Goal: Task Accomplishment & Management: Manage account settings

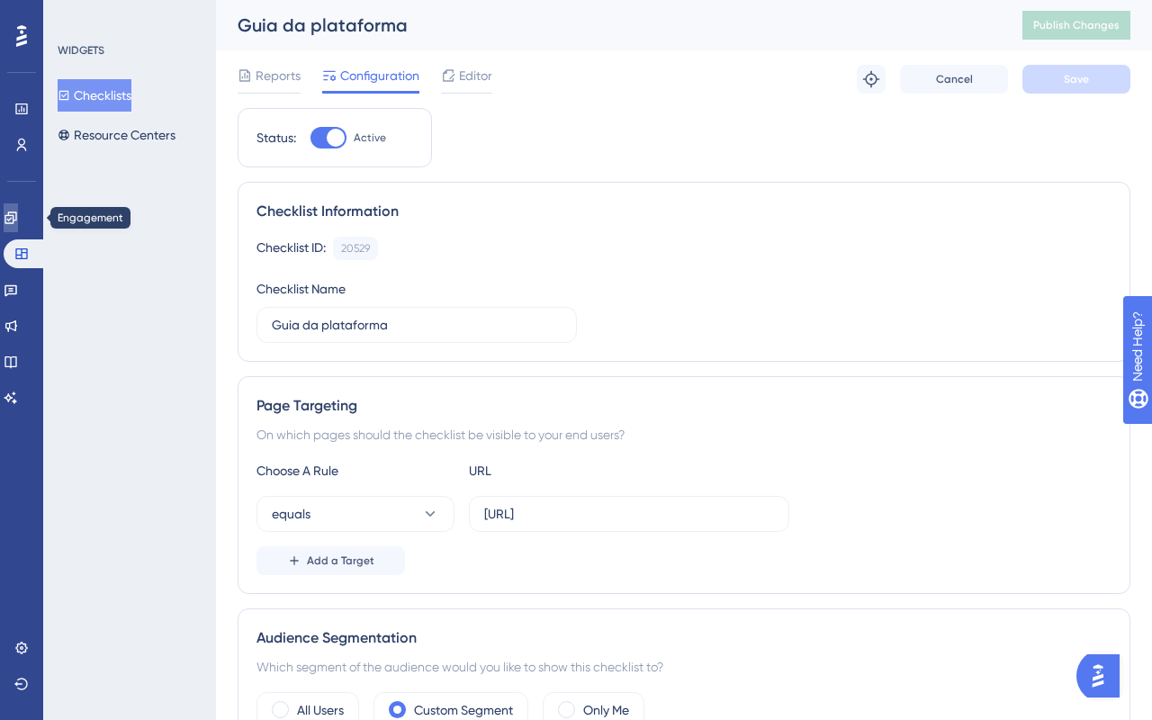
click at [16, 214] on icon at bounding box center [11, 218] width 12 height 12
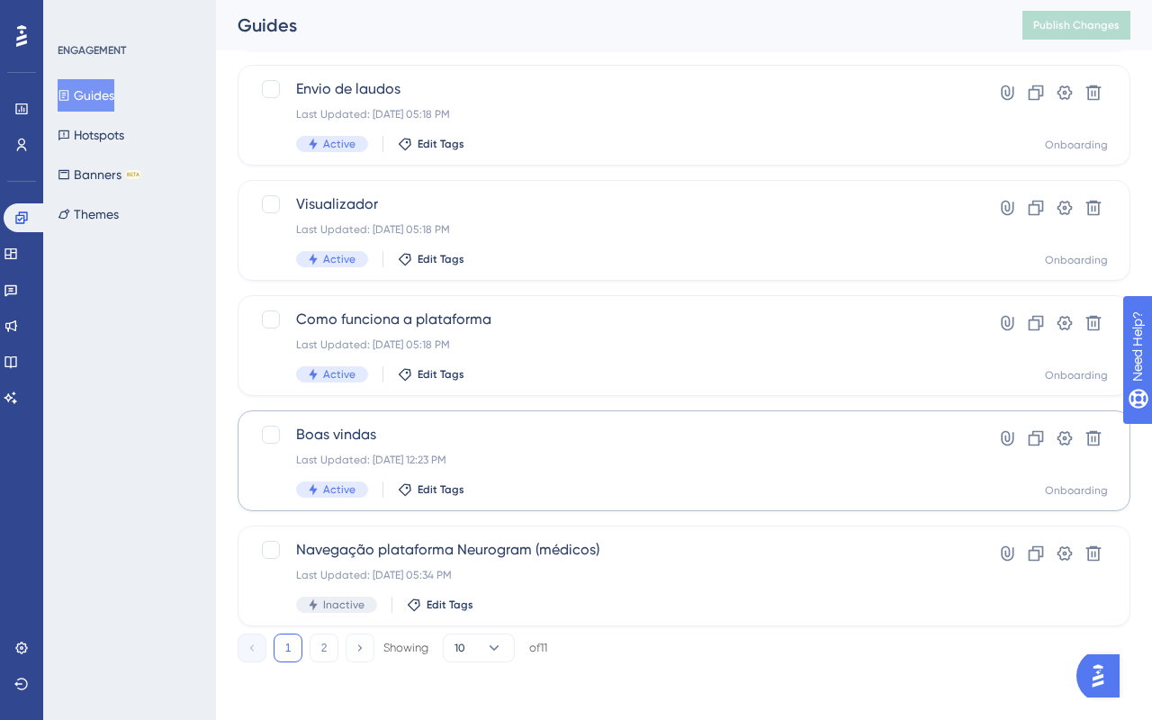
scroll to position [265, 0]
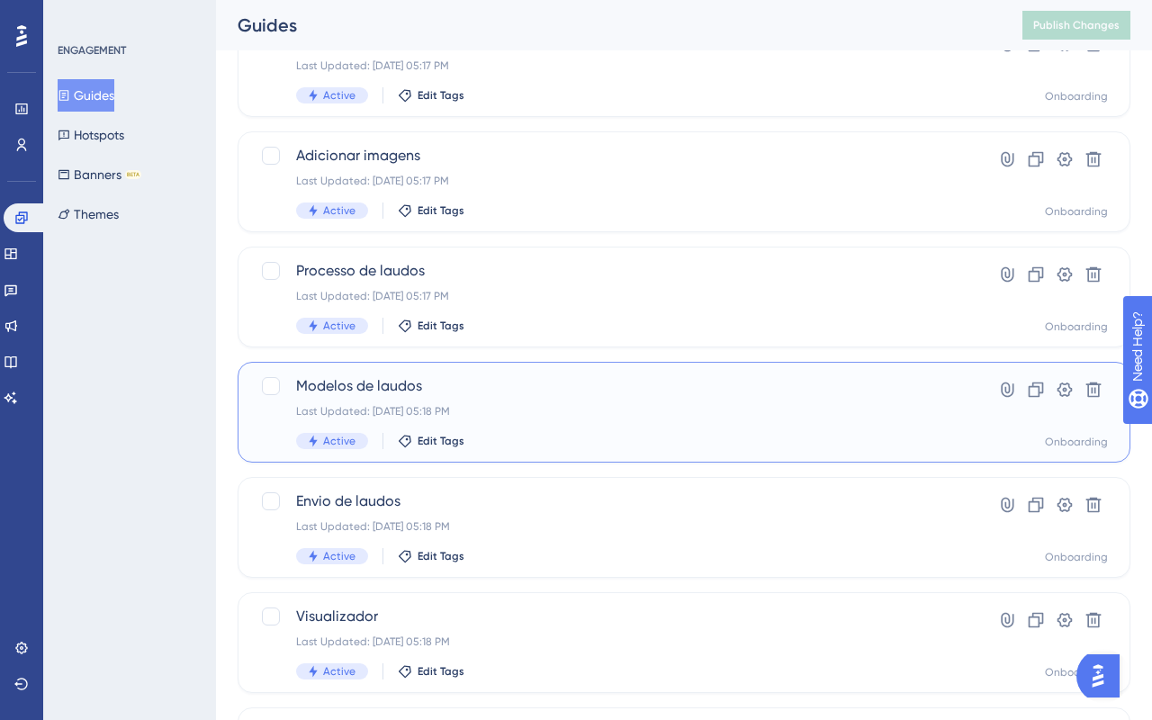
click at [584, 416] on div "Last Updated: [DATE] 05:18 PM" at bounding box center [612, 411] width 632 height 14
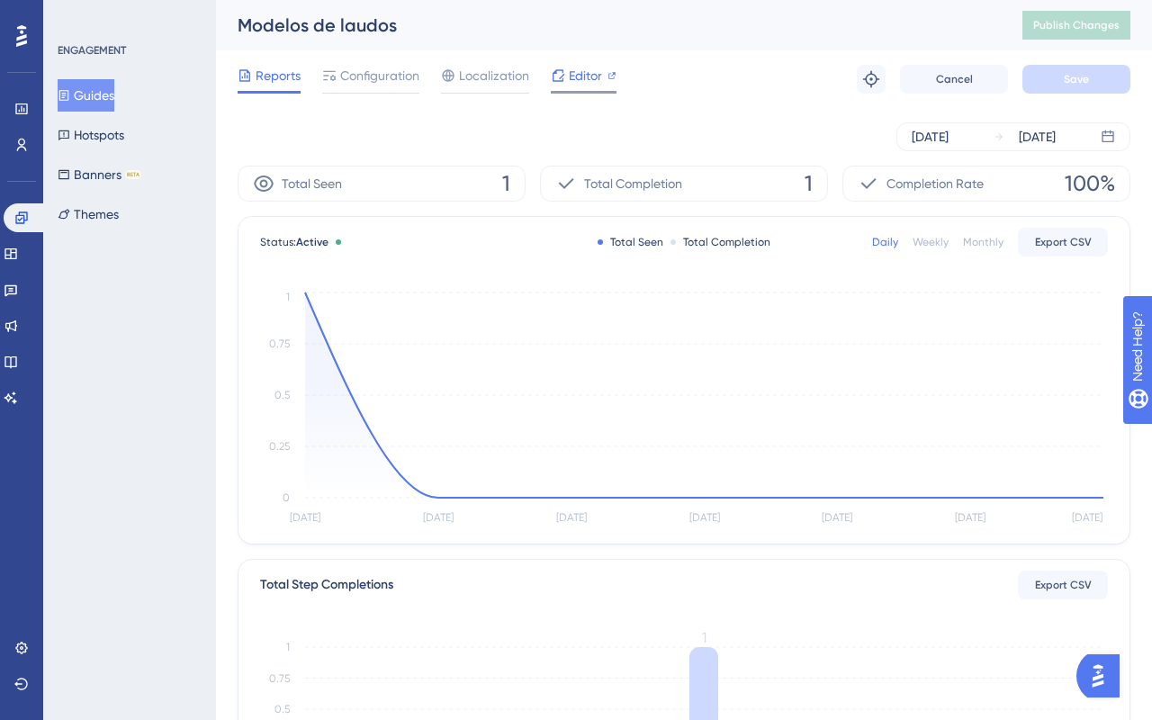
click at [555, 85] on div at bounding box center [558, 76] width 14 height 22
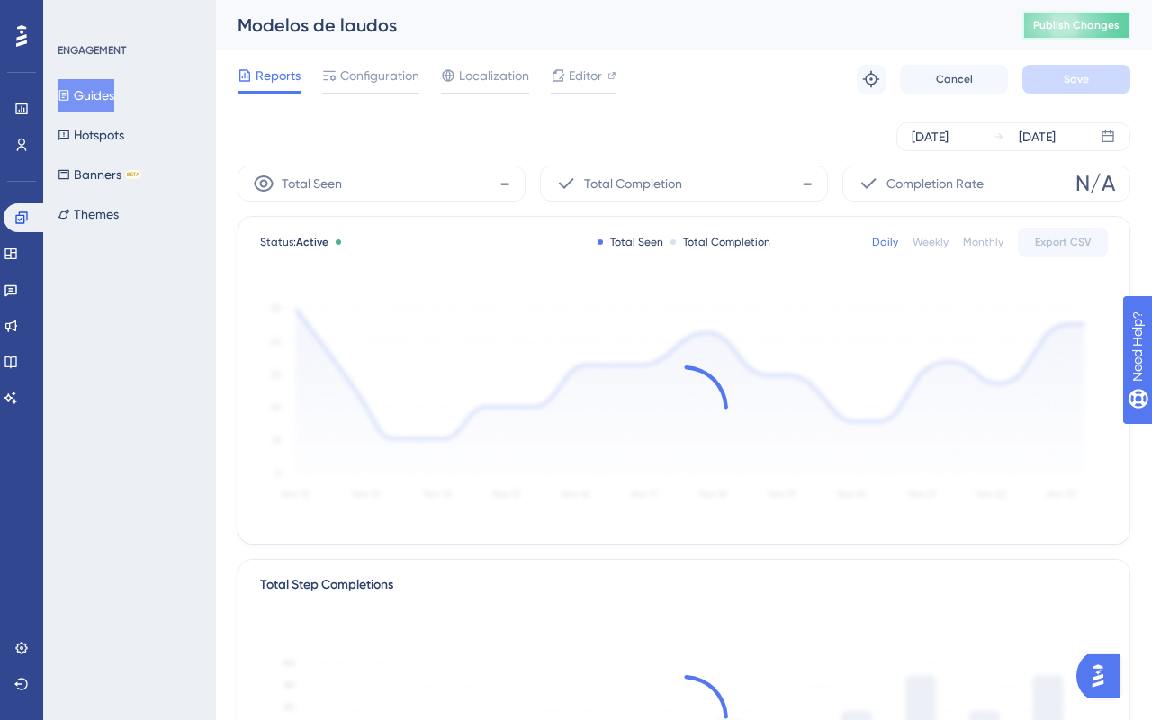
click at [1070, 23] on span "Publish Changes" at bounding box center [1076, 25] width 86 height 14
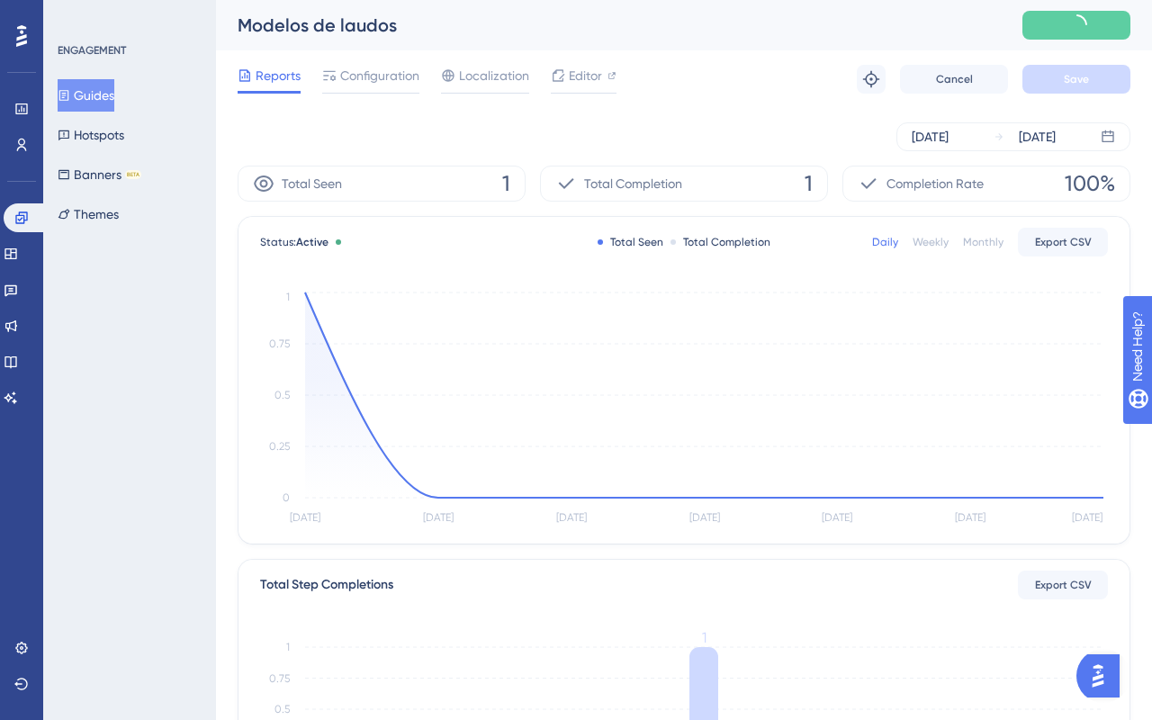
click at [101, 92] on button "Guides" at bounding box center [86, 95] width 57 height 32
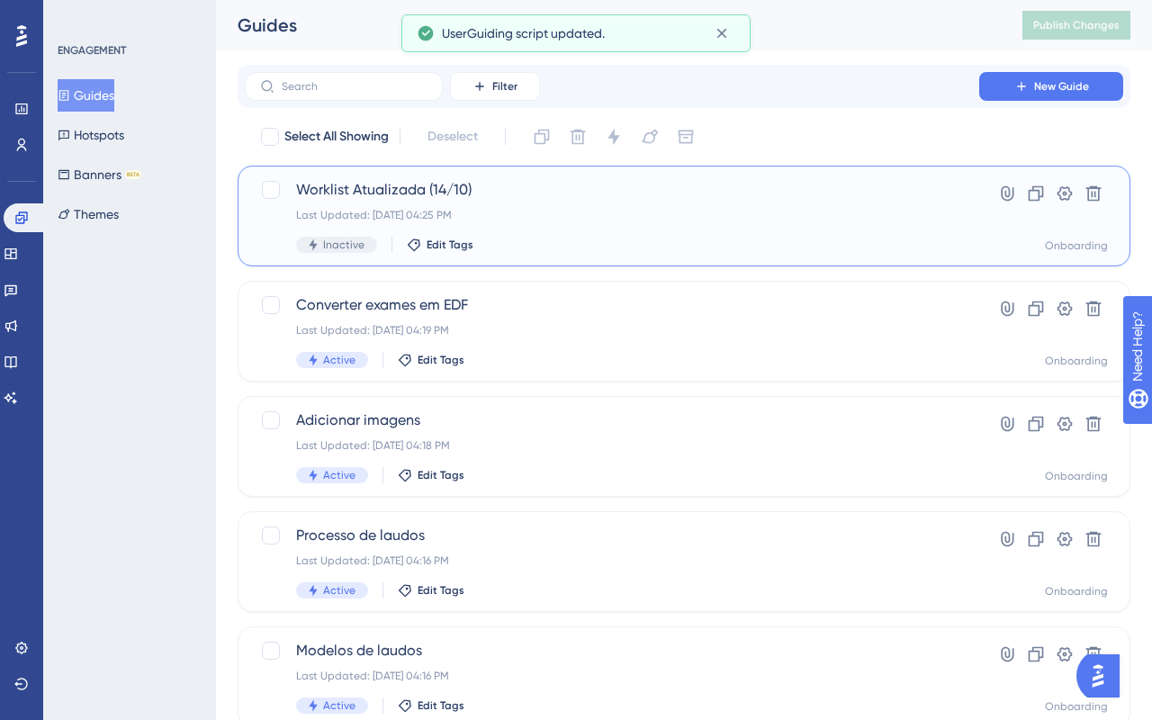
click at [536, 217] on div "Last Updated: [DATE] 04:25 PM" at bounding box center [612, 215] width 632 height 14
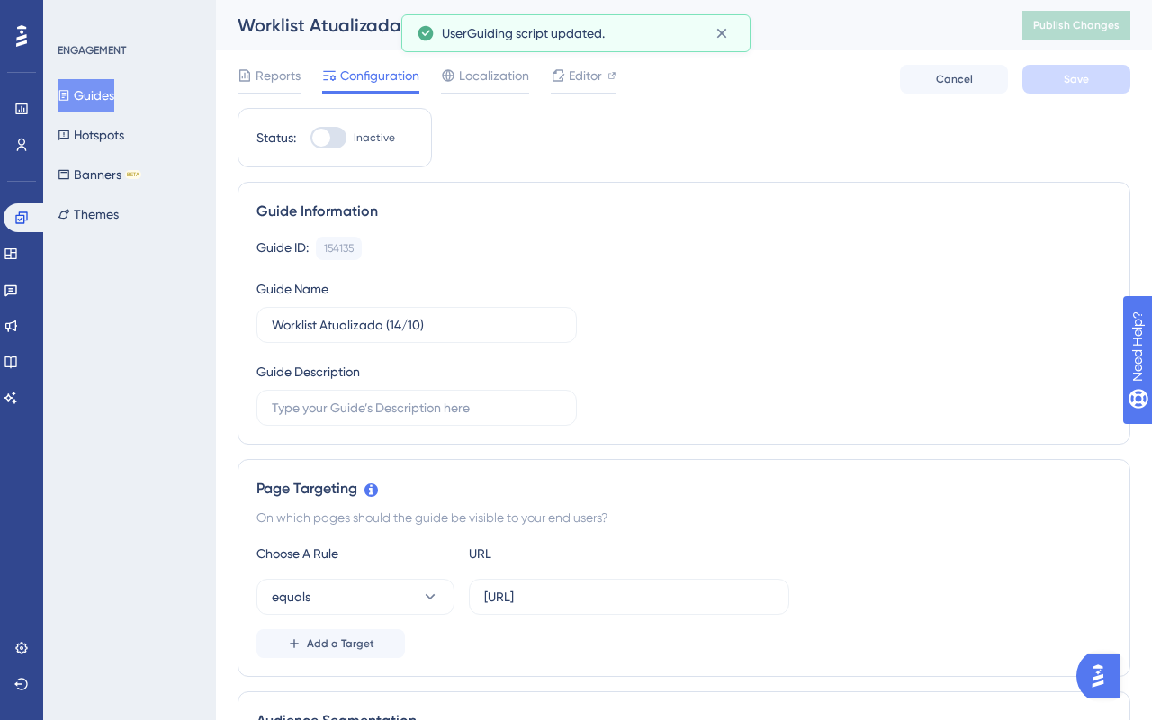
click at [326, 133] on div at bounding box center [321, 138] width 18 height 18
click at [311, 138] on input "Inactive" at bounding box center [310, 138] width 1 height 1
checkbox input "true"
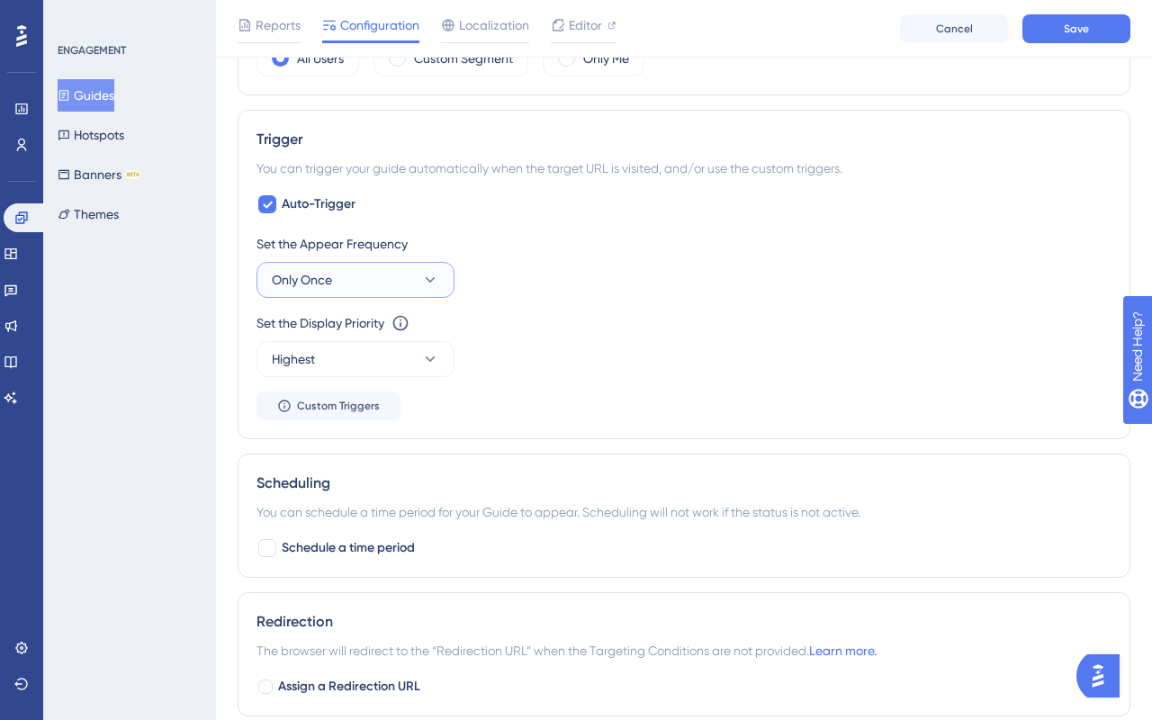
click at [391, 284] on button "Only Once" at bounding box center [356, 280] width 198 height 36
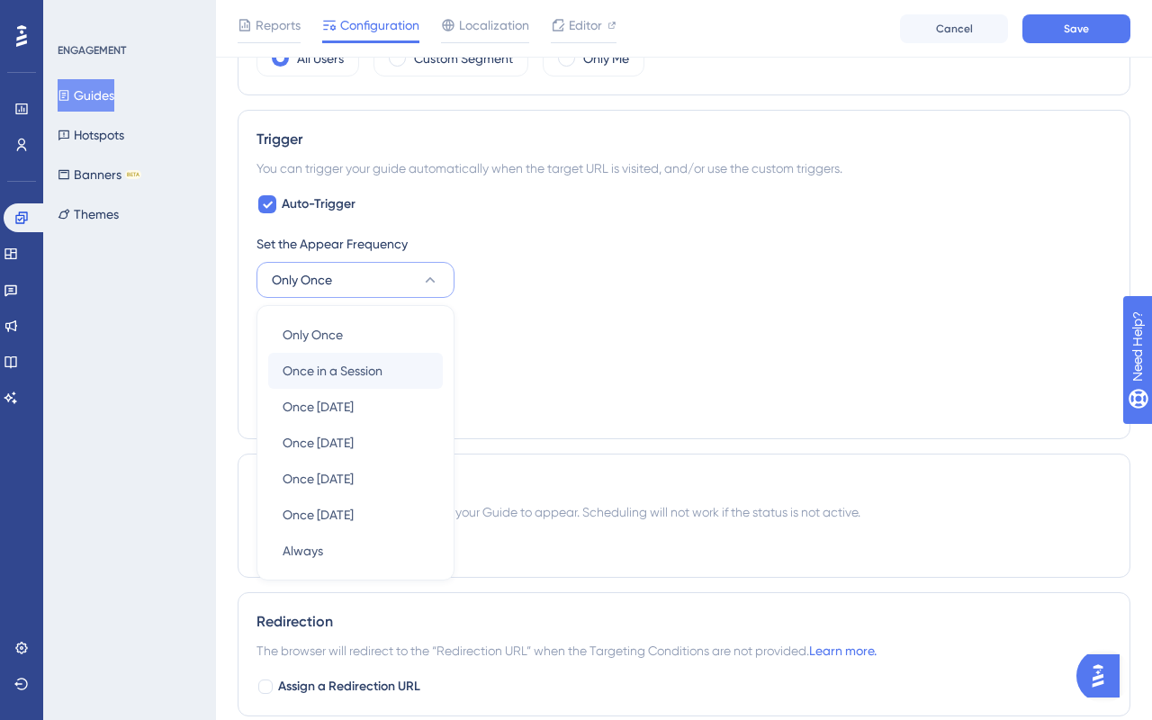
scroll to position [824, 0]
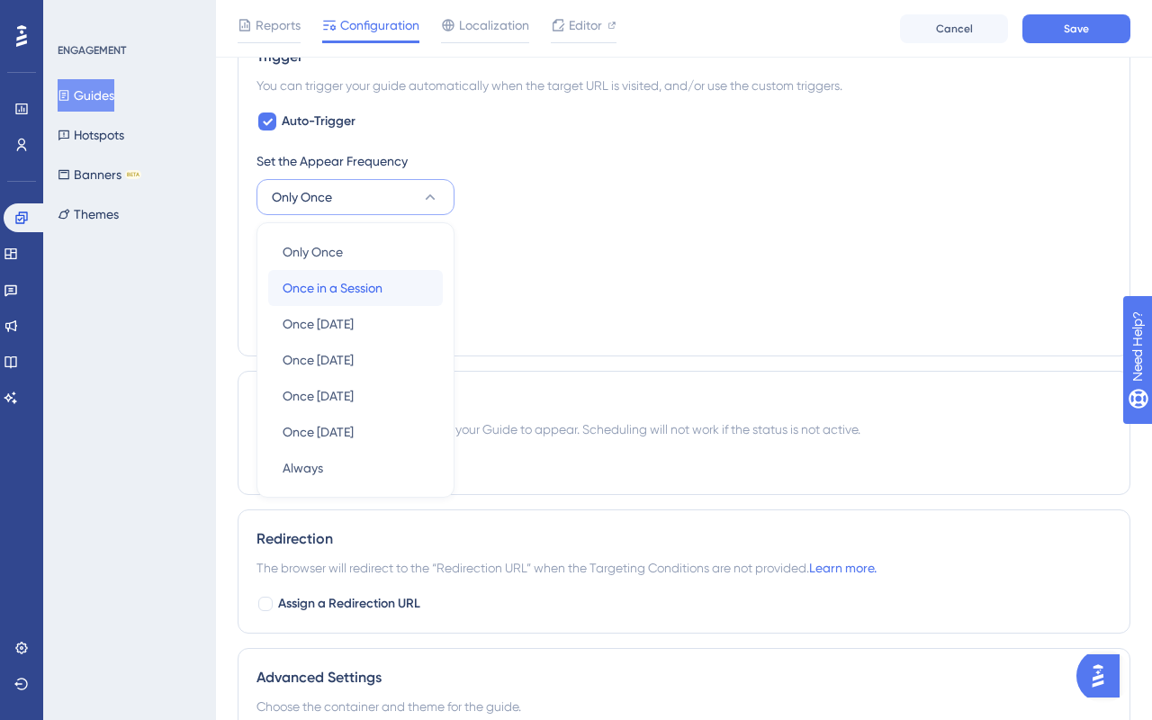
click at [374, 297] on span "Once in a Session" at bounding box center [333, 288] width 100 height 22
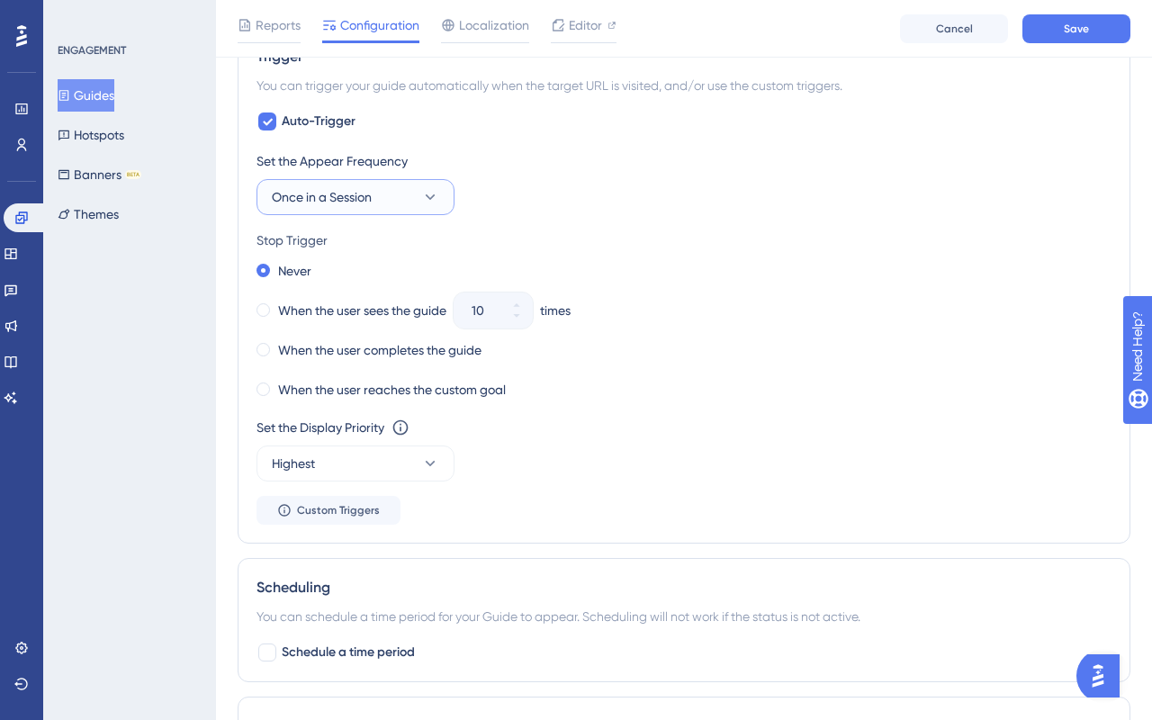
click at [376, 207] on button "Once in a Session" at bounding box center [356, 197] width 198 height 36
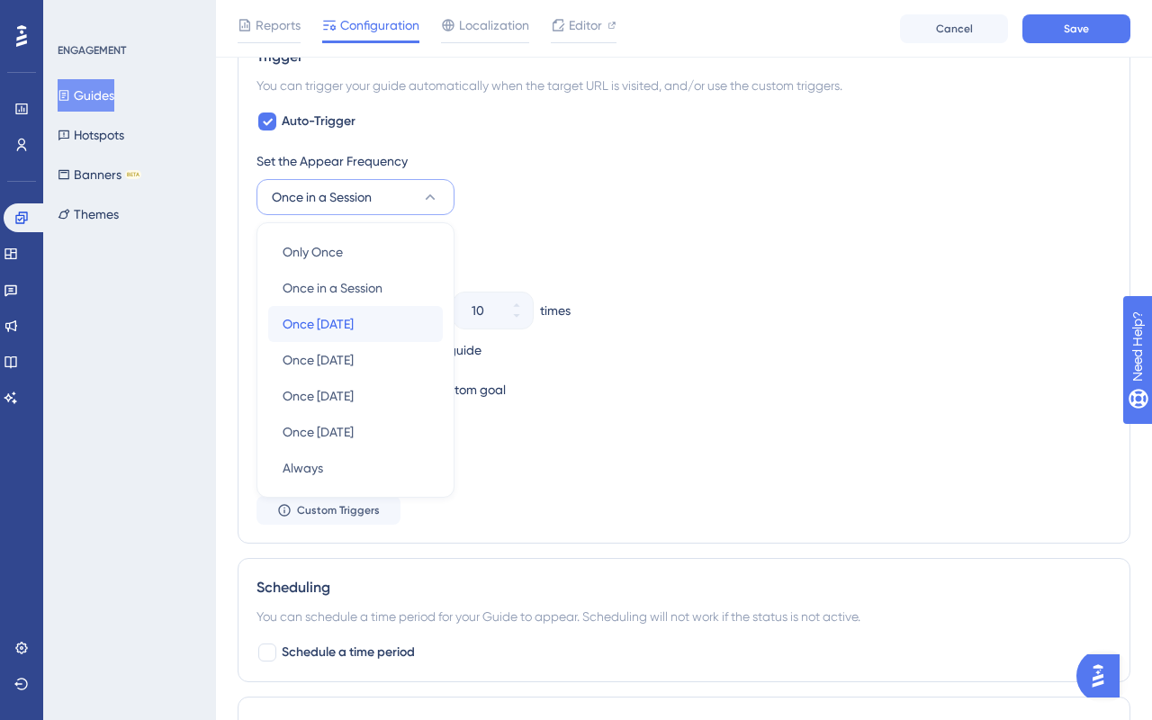
click at [379, 322] on div "Once [DATE] Once [DATE]" at bounding box center [356, 324] width 146 height 36
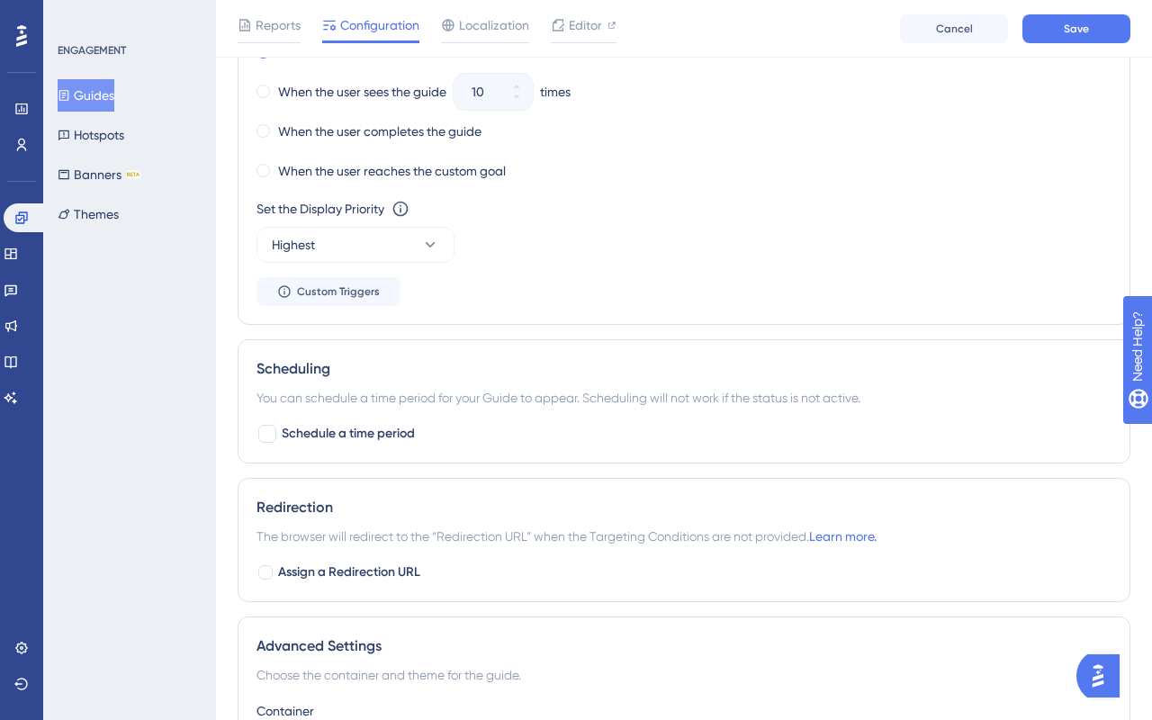
scroll to position [1174, 0]
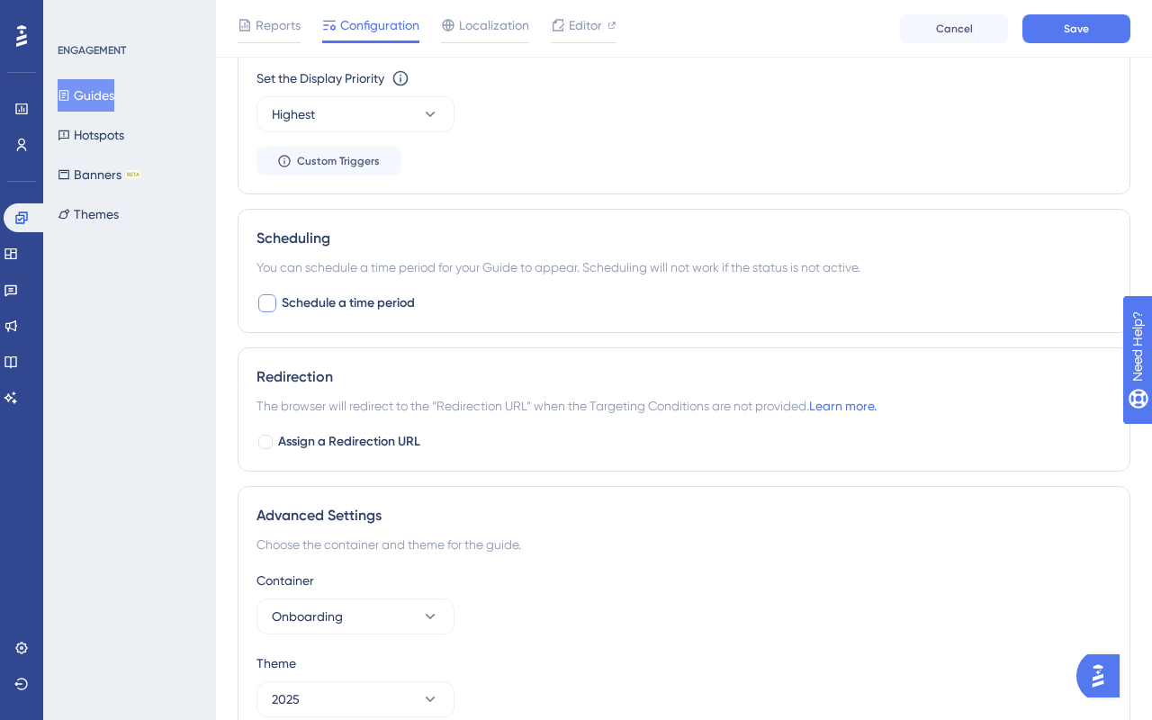
click at [382, 300] on span "Schedule a time period" at bounding box center [348, 304] width 133 height 22
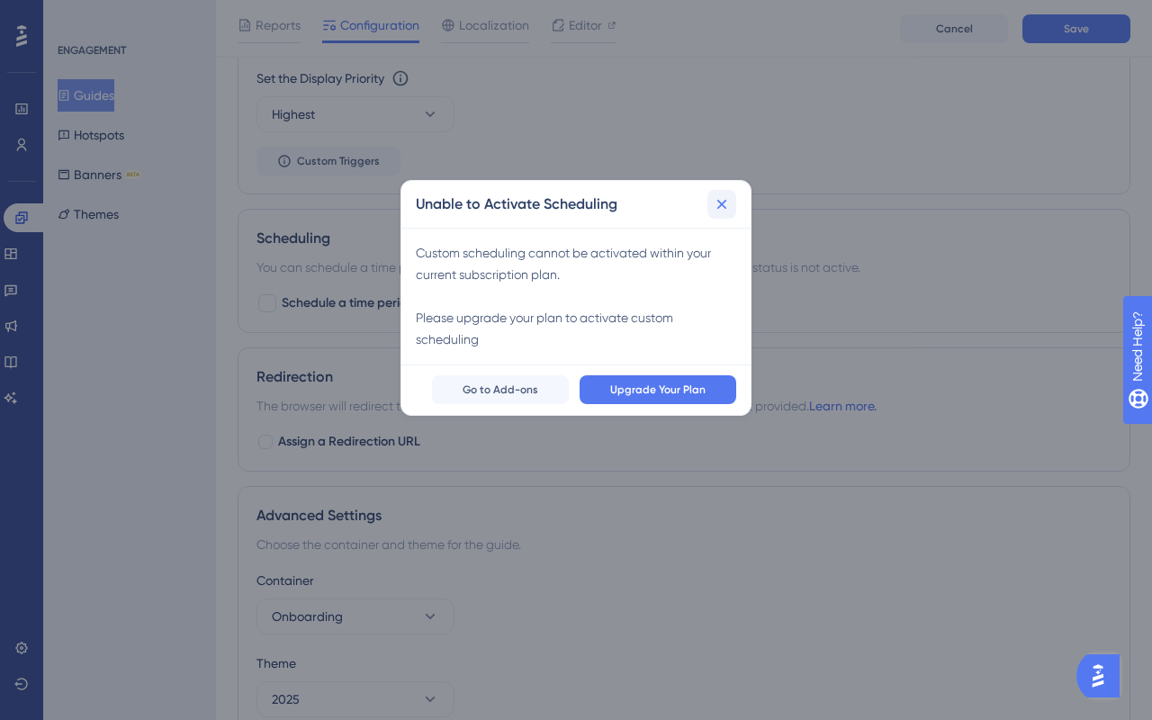
click at [727, 204] on icon at bounding box center [722, 204] width 18 height 18
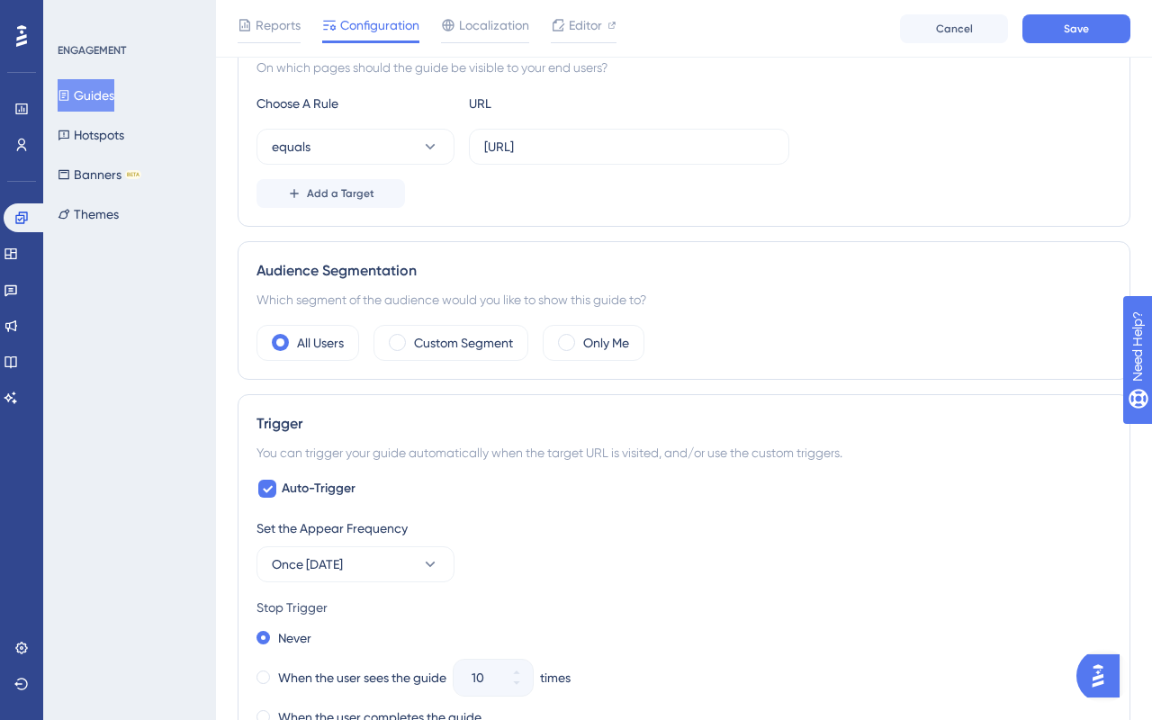
scroll to position [0, 0]
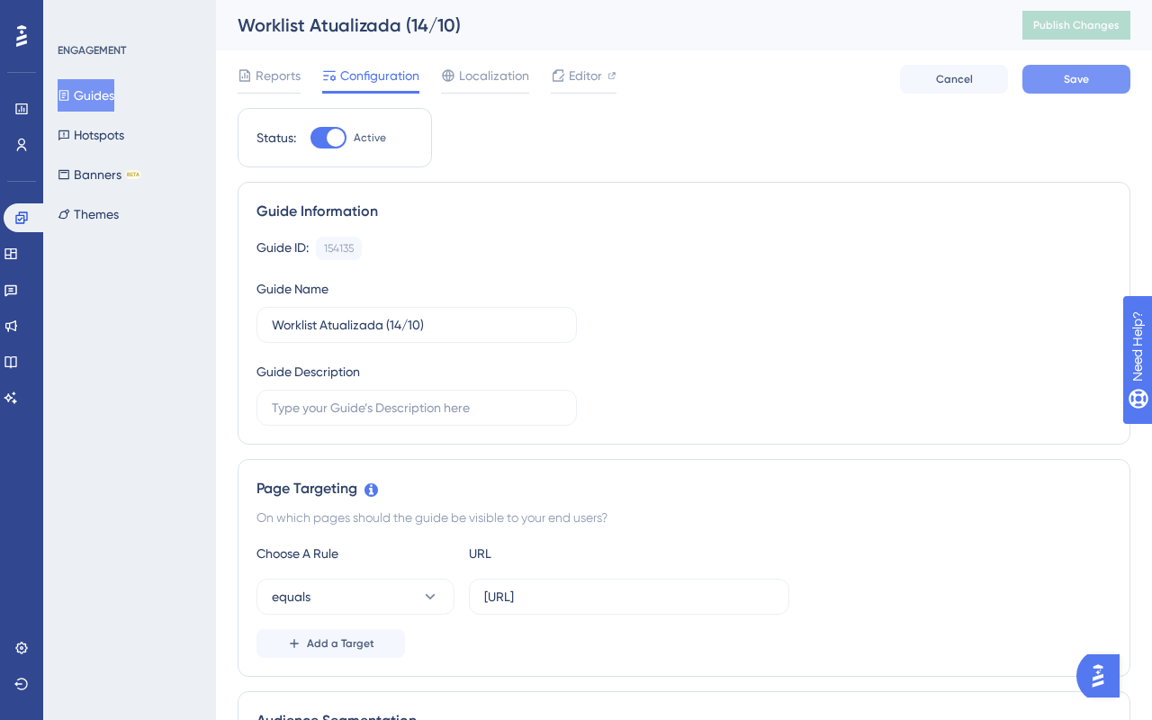
click at [1065, 82] on span "Save" at bounding box center [1076, 79] width 25 height 14
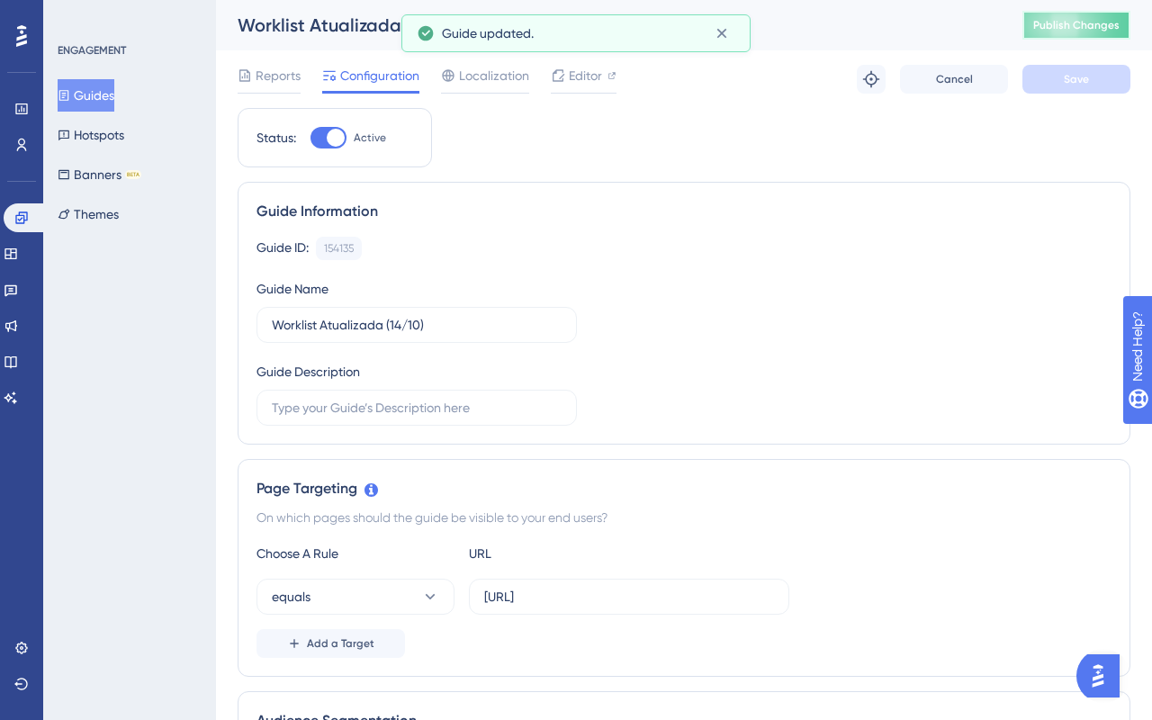
click at [1092, 16] on button "Publish Changes" at bounding box center [1076, 25] width 108 height 29
click at [101, 94] on button "Guides" at bounding box center [86, 95] width 57 height 32
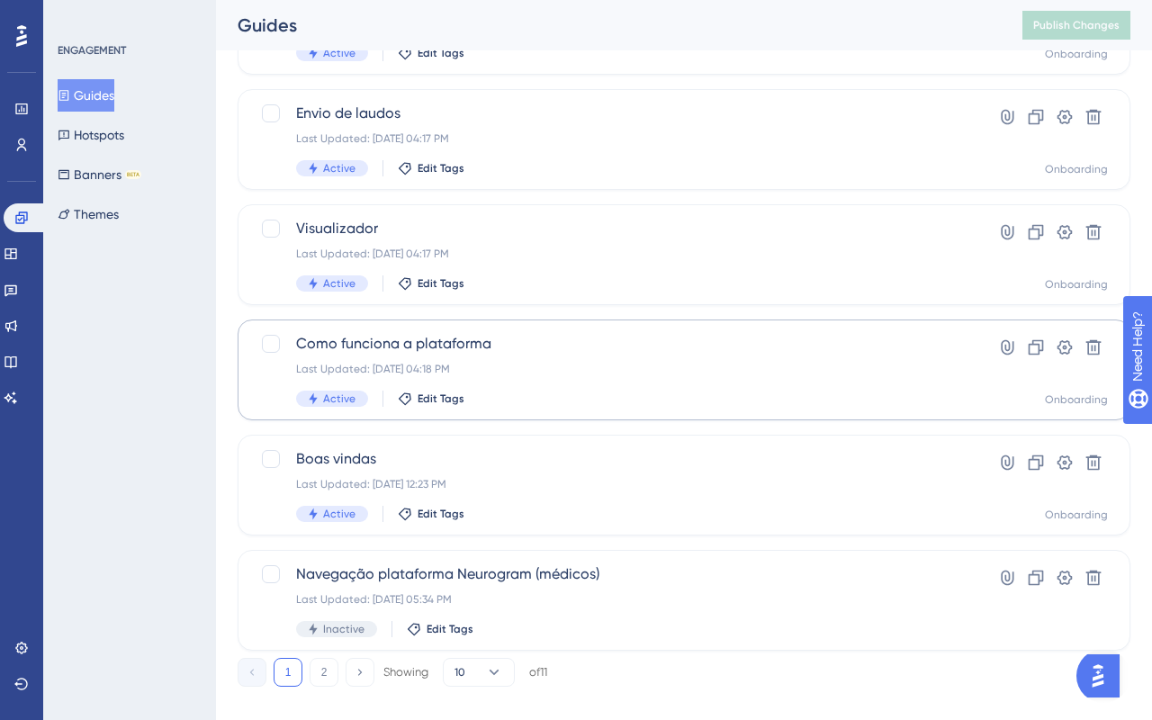
scroll to position [677, 0]
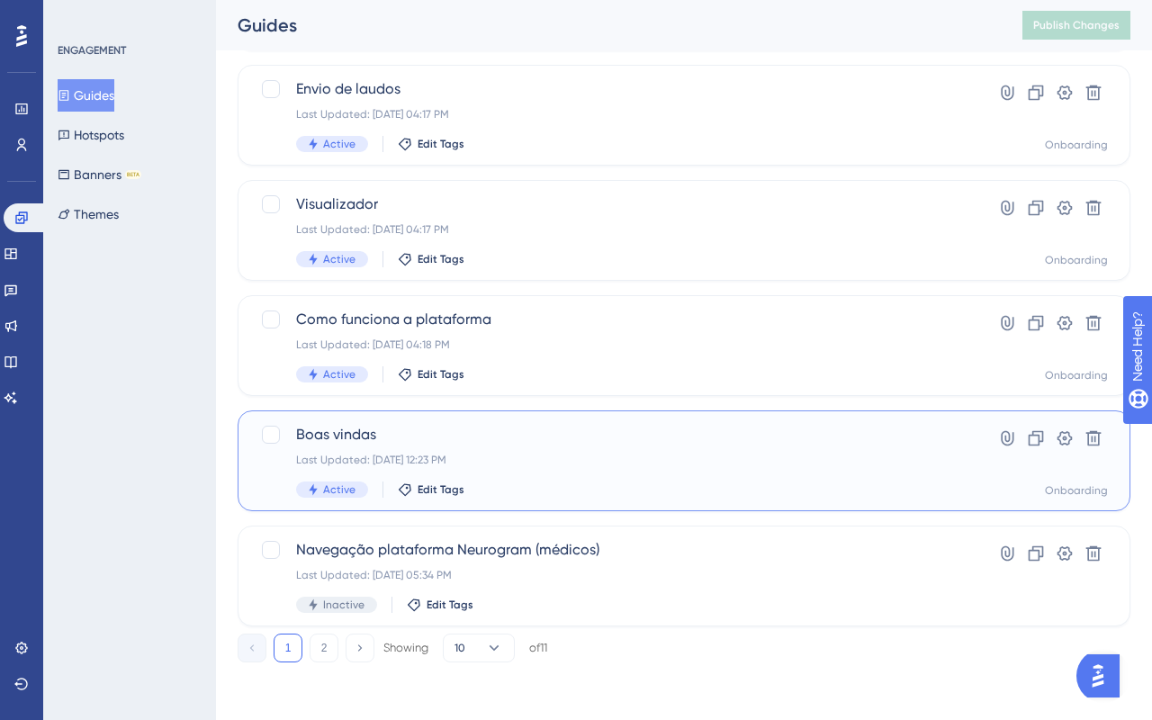
click at [585, 455] on div "Last Updated: [DATE] 12:23 PM" at bounding box center [612, 460] width 632 height 14
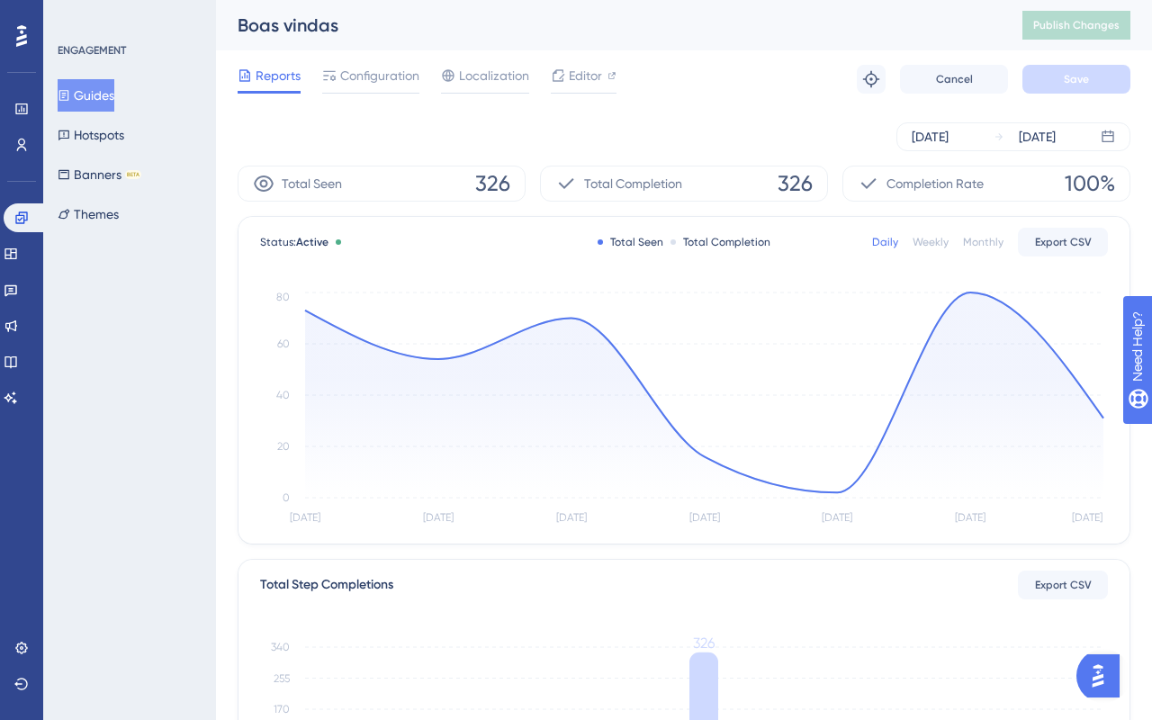
click at [98, 104] on button "Guides" at bounding box center [86, 95] width 57 height 32
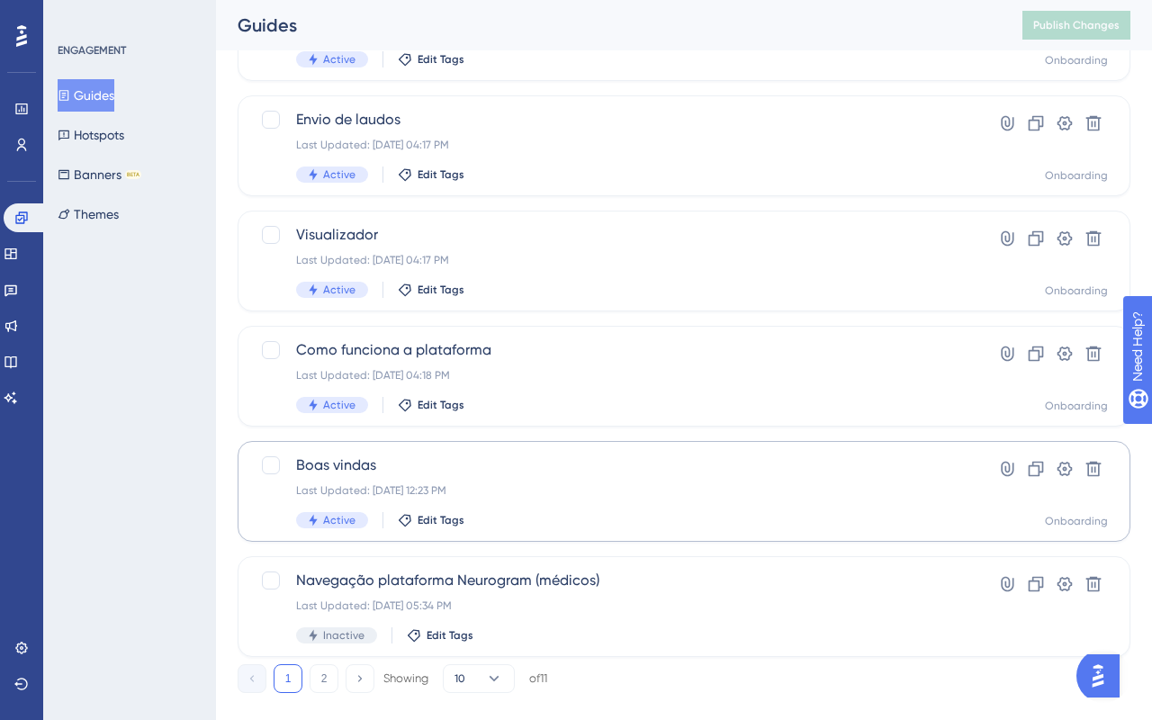
scroll to position [677, 0]
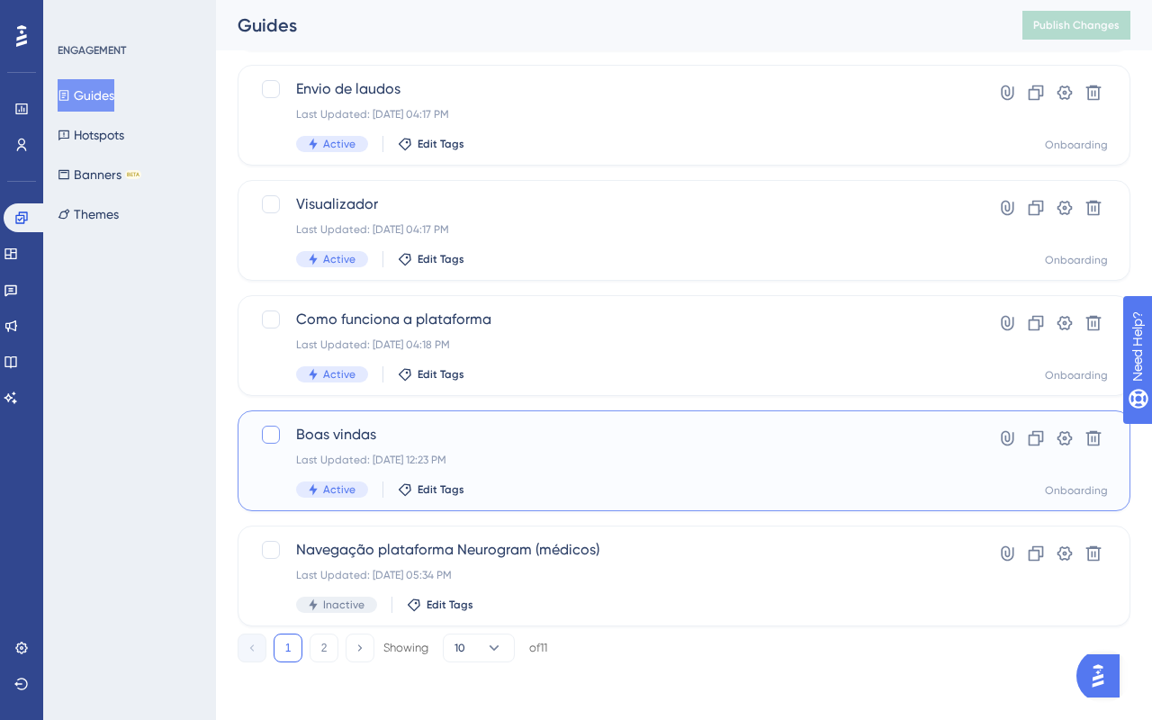
click at [276, 436] on div at bounding box center [271, 435] width 18 height 18
checkbox input "true"
click at [1070, 440] on icon at bounding box center [1065, 438] width 15 height 14
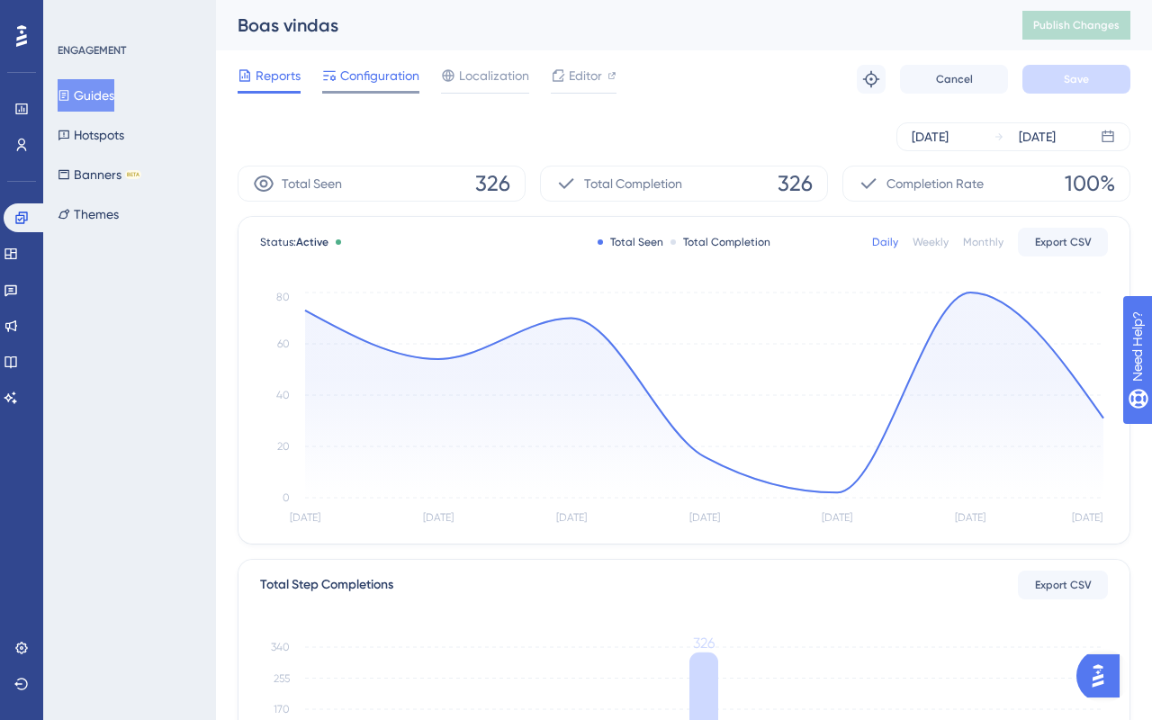
click at [383, 83] on span "Configuration" at bounding box center [379, 76] width 79 height 22
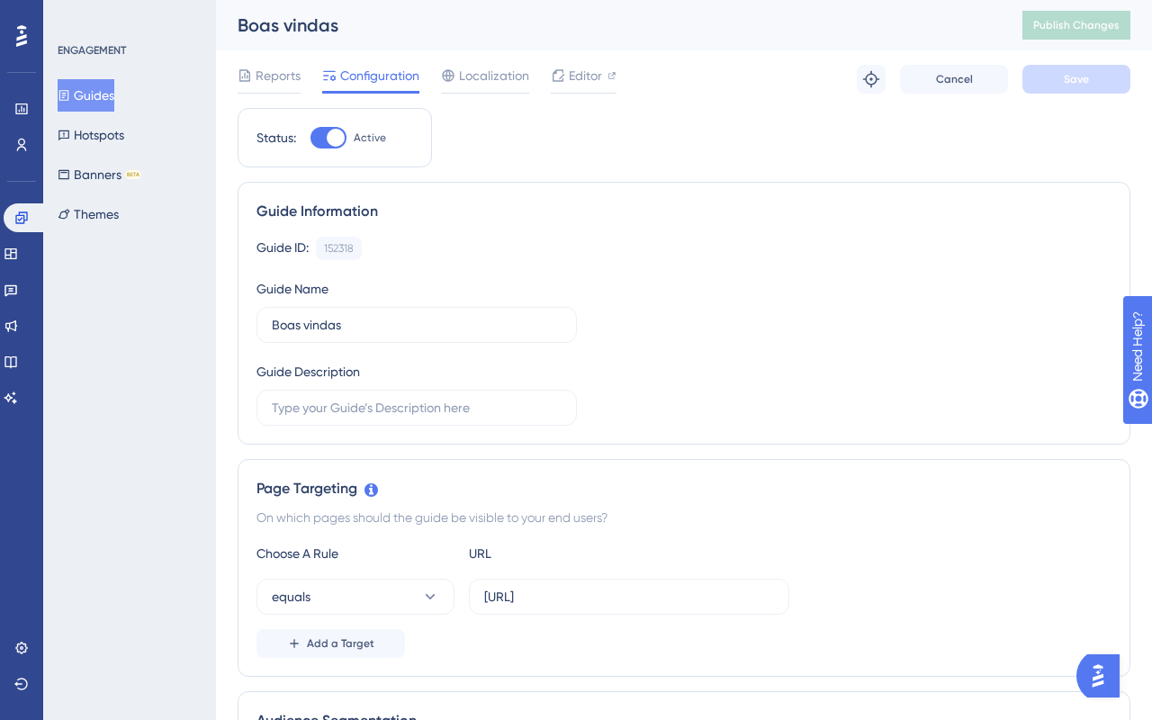
drag, startPoint x: 332, startPoint y: 134, endPoint x: 616, endPoint y: 132, distance: 283.5
click at [332, 134] on div at bounding box center [336, 138] width 18 height 18
click at [311, 138] on input "Active" at bounding box center [310, 138] width 1 height 1
checkbox input "false"
click at [1067, 82] on span "Save" at bounding box center [1076, 79] width 25 height 14
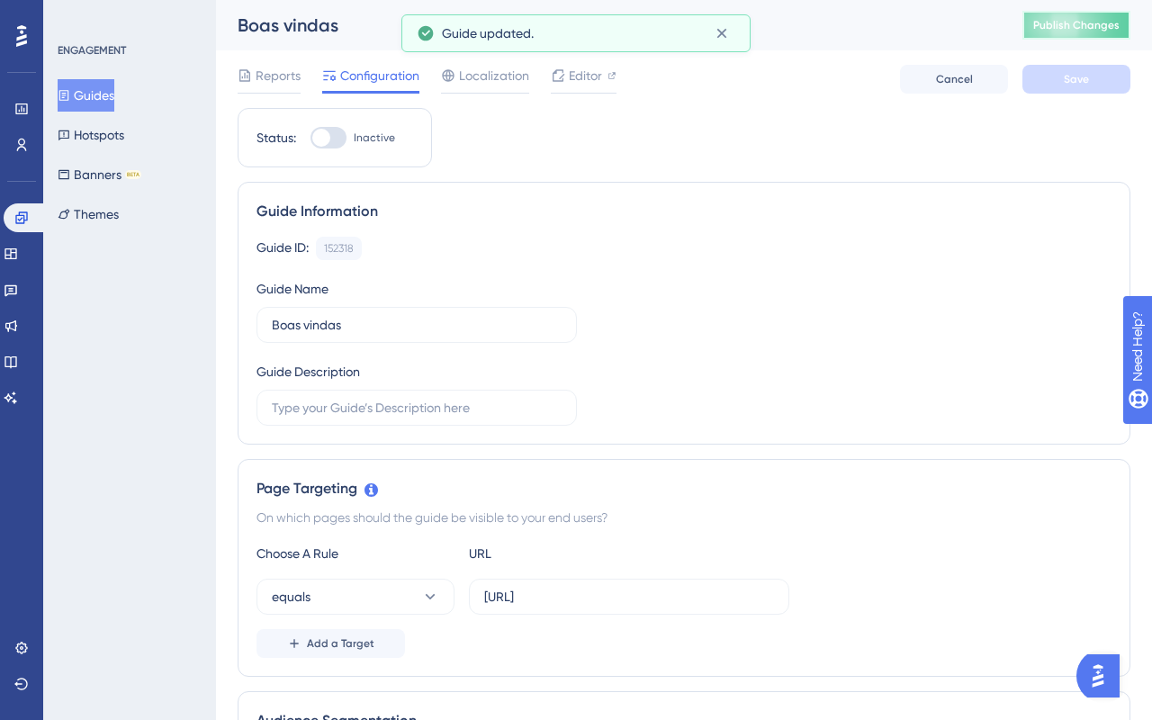
click at [1069, 23] on span "Publish Changes" at bounding box center [1076, 25] width 86 height 14
